Goal: Task Accomplishment & Management: Manage account settings

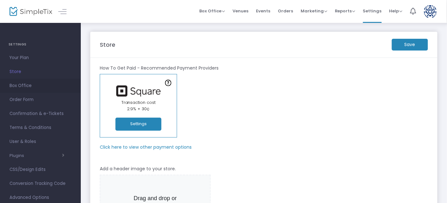
click at [20, 83] on span "Box Office" at bounding box center [41, 85] width 62 height 8
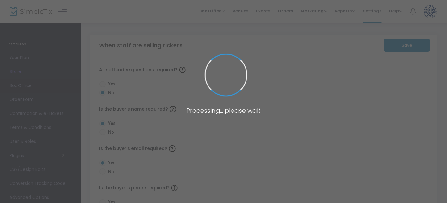
radio input "false"
radio input "true"
radio input "false"
radio input "true"
radio input "false"
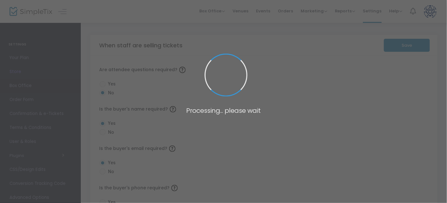
radio input "true"
checkbox input "true"
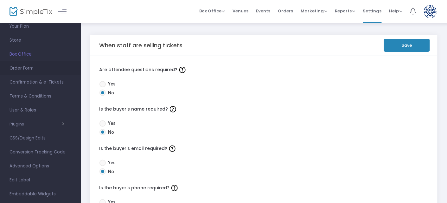
scroll to position [57, 0]
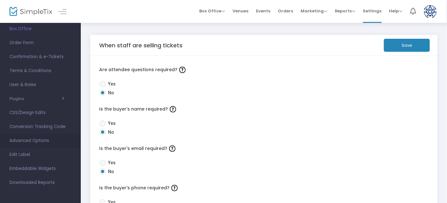
click at [38, 137] on span "Advanced Options" at bounding box center [41, 140] width 62 height 8
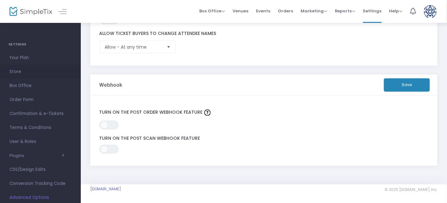
click at [16, 74] on span "Store" at bounding box center [41, 72] width 62 height 8
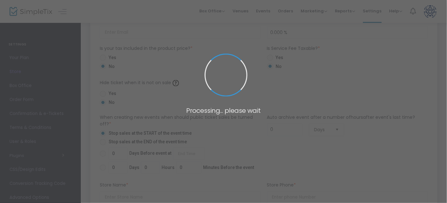
type input "[URL]"
radio input "true"
type input "English In Action"
type input "+1 970-963-9200"
type input "rachel@englishinaction.org"
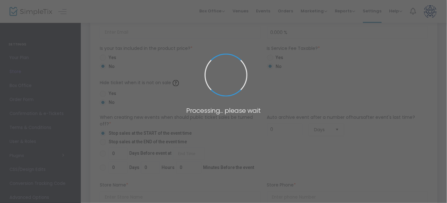
type input "www.facebook.com/EnglishInActionRFV"
type input "englishinaction_colorado"
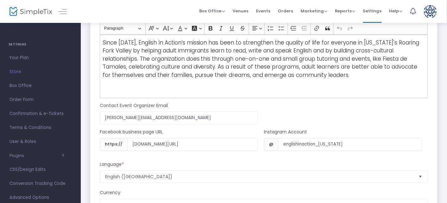
scroll to position [602, 0]
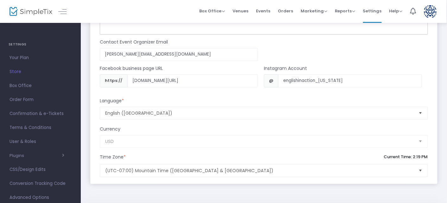
click at [426, 110] on span "Select" at bounding box center [421, 113] width 10 height 10
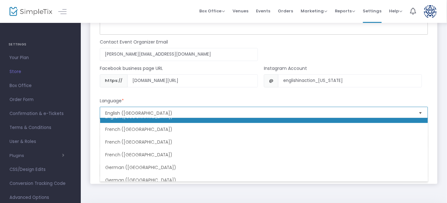
scroll to position [139, 0]
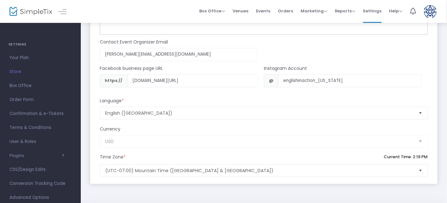
click at [402, 55] on div "Contact Event Organizer Email rachel@englishinaction.org Email not valid" at bounding box center [261, 48] width 335 height 26
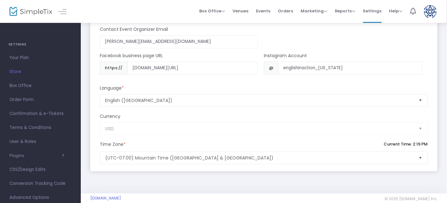
scroll to position [622, 0]
